Goal: Answer question/provide support: Answer question/provide support

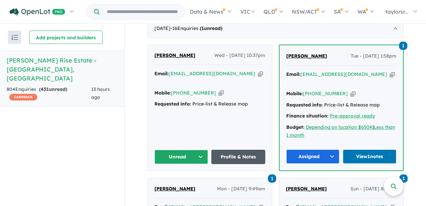
scroll to position [274, 0]
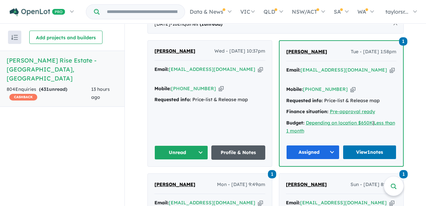
click at [233, 150] on link "Profile & Notes" at bounding box center [238, 152] width 54 height 14
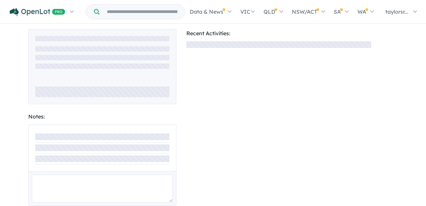
scroll to position [16, 0]
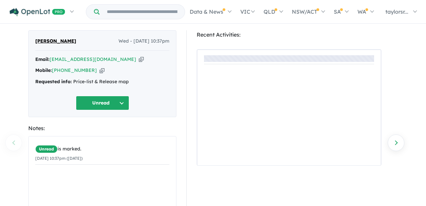
click at [119, 103] on button "Unread" at bounding box center [102, 103] width 53 height 14
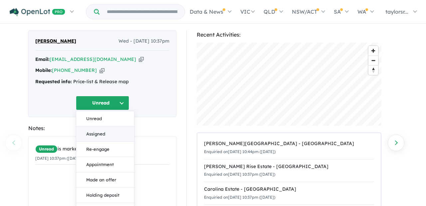
click at [99, 133] on button "Assigned" at bounding box center [105, 133] width 58 height 15
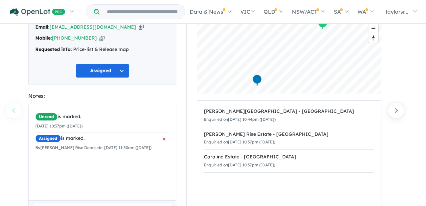
scroll to position [103, 0]
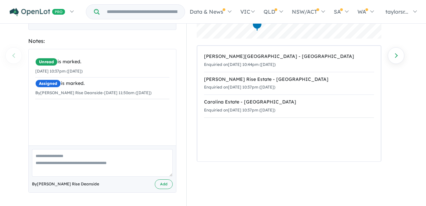
click at [85, 161] on textarea at bounding box center [102, 163] width 141 height 28
paste textarea "**********"
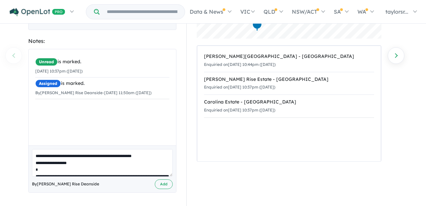
scroll to position [227, 0]
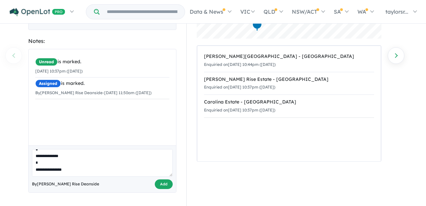
type textarea "**********"
click at [167, 186] on button "Add" at bounding box center [164, 184] width 18 height 10
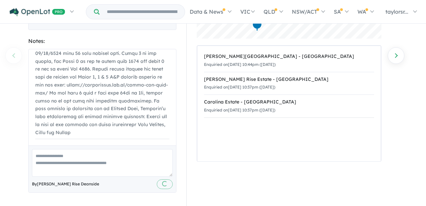
scroll to position [0, 0]
